Goal: Use online tool/utility

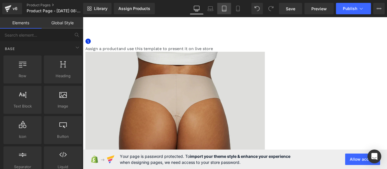
click at [222, 10] on icon at bounding box center [224, 8] width 4 height 5
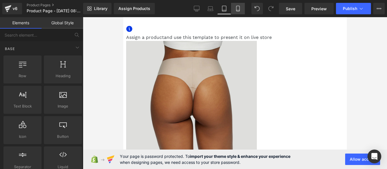
click at [237, 9] on icon at bounding box center [237, 8] width 3 height 5
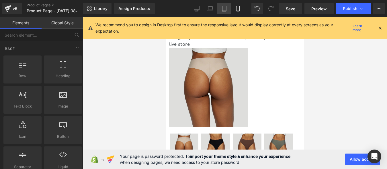
click at [225, 11] on icon at bounding box center [224, 9] width 6 height 6
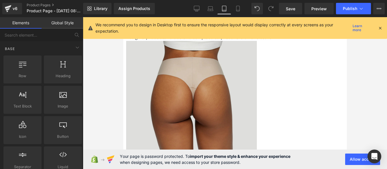
click at [382, 27] on icon at bounding box center [380, 28] width 5 height 5
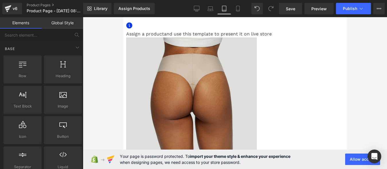
scroll to position [0, 0]
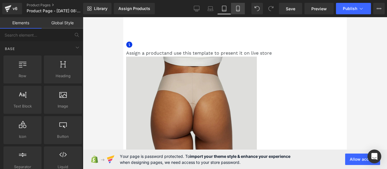
click at [237, 8] on icon at bounding box center [238, 9] width 6 height 6
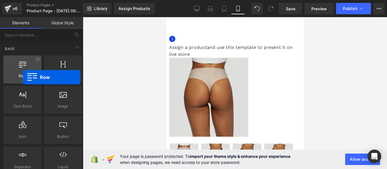
click at [23, 77] on span "Row" at bounding box center [22, 76] width 35 height 6
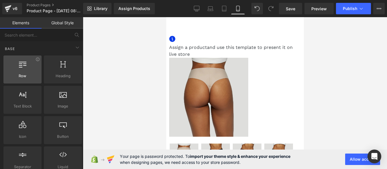
click at [20, 64] on icon at bounding box center [22, 63] width 7 height 7
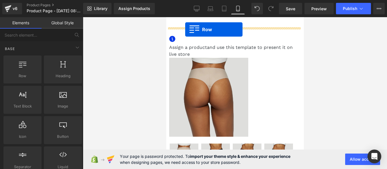
drag, startPoint x: 187, startPoint y: 85, endPoint x: 185, endPoint y: 30, distance: 55.7
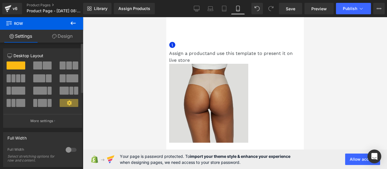
click at [43, 68] on span at bounding box center [47, 66] width 9 height 8
type input "1200"
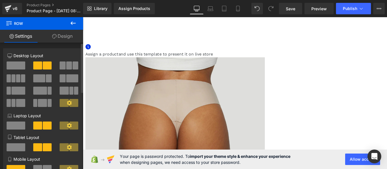
scroll to position [6, 0]
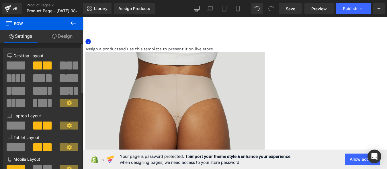
click at [67, 67] on span at bounding box center [69, 66] width 6 height 8
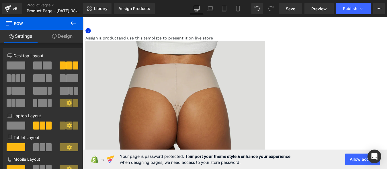
scroll to position [29, 0]
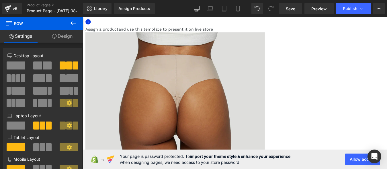
click at [83, 17] on link at bounding box center [83, 17] width 0 height 0
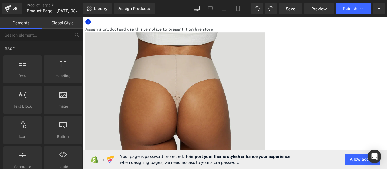
scroll to position [0, 0]
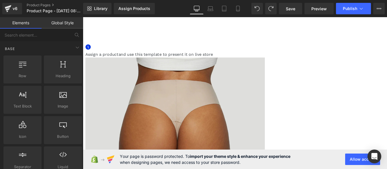
click at [83, 33] on span at bounding box center [83, 33] width 0 height 0
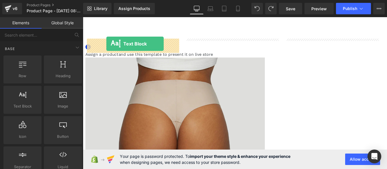
drag, startPoint x: 106, startPoint y: 119, endPoint x: 110, endPoint y: 48, distance: 71.2
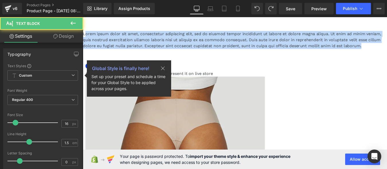
drag, startPoint x: 115, startPoint y: 114, endPoint x: 89, endPoint y: 39, distance: 79.8
click at [89, 39] on div "Lorem ipsum dolor sit amet, consectetur adipiscing elit, sed do eiusmod tempor …" at bounding box center [255, 47] width 344 height 28
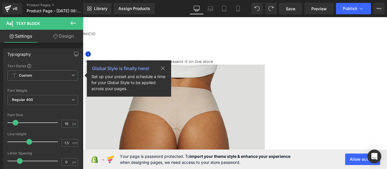
click at [83, 41] on span at bounding box center [83, 41] width 0 height 0
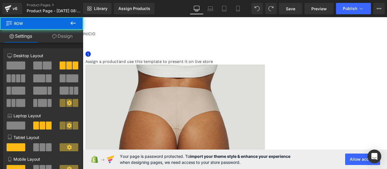
click at [108, 40] on p "INICIO" at bounding box center [255, 36] width 344 height 7
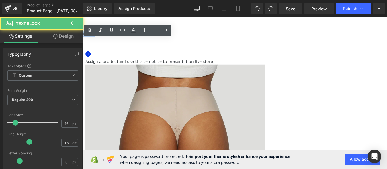
drag, startPoint x: 105, startPoint y: 45, endPoint x: 81, endPoint y: 45, distance: 24.4
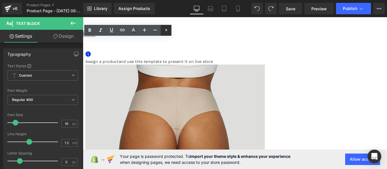
click at [166, 30] on icon at bounding box center [166, 30] width 1 height 3
click at [175, 32] on icon at bounding box center [177, 30] width 7 height 7
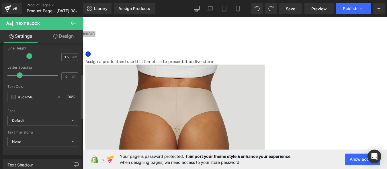
scroll to position [115, 0]
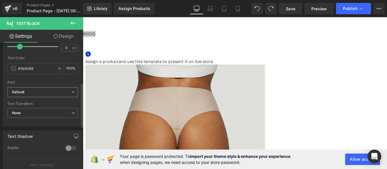
click at [59, 94] on b "Default" at bounding box center [41, 92] width 59 height 5
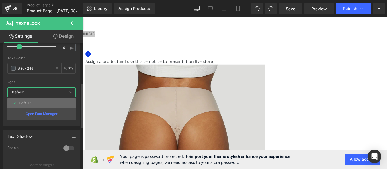
click at [60, 104] on li "Default" at bounding box center [41, 103] width 68 height 9
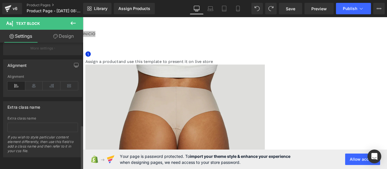
scroll to position [237, 0]
click at [34, 82] on icon at bounding box center [34, 86] width 18 height 9
copy p "INICIO"
click at [83, 41] on span at bounding box center [83, 41] width 0 height 0
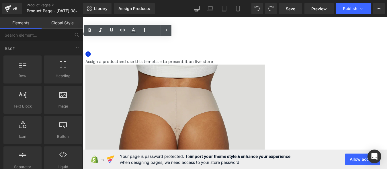
click at [83, 41] on span at bounding box center [83, 41] width 0 height 0
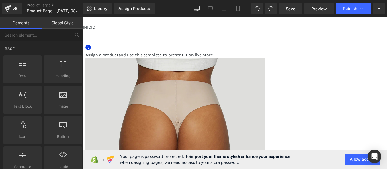
scroll to position [0, 0]
